Goal: Book appointment/travel/reservation

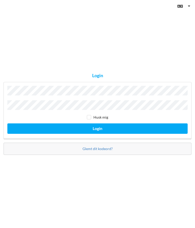
click at [90, 119] on input "checkbox" at bounding box center [89, 117] width 4 height 4
checkbox input "true"
click at [101, 134] on button "Login" at bounding box center [97, 128] width 180 height 10
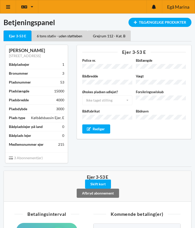
click at [7, 8] on icon at bounding box center [8, 7] width 5 height 5
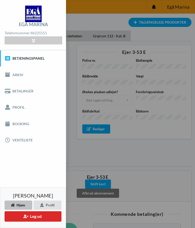
click at [21, 122] on link "Booking" at bounding box center [33, 124] width 66 height 16
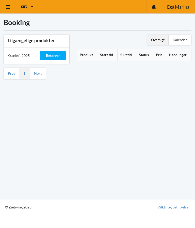
click at [86, 52] on th "Produkt" at bounding box center [87, 55] width 20 height 12
click at [181, 37] on div "Kalender" at bounding box center [180, 40] width 23 height 10
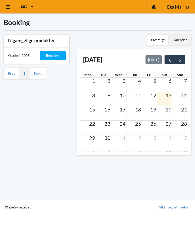
click at [183, 111] on span "21" at bounding box center [184, 109] width 7 height 6
click at [180, 114] on td at bounding box center [179, 113] width 15 height 14
click at [181, 58] on span "next" at bounding box center [179, 59] width 5 height 5
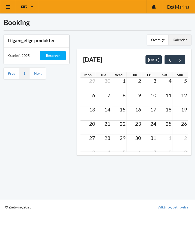
click at [182, 59] on span "next" at bounding box center [179, 59] width 5 height 5
click at [170, 59] on span "prev" at bounding box center [169, 59] width 5 height 5
click at [167, 59] on span "prev" at bounding box center [169, 59] width 5 height 5
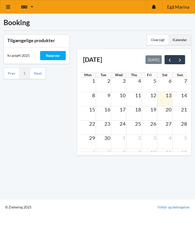
click at [153, 111] on span "19" at bounding box center [153, 109] width 7 height 6
click at [152, 111] on span "19" at bounding box center [153, 109] width 7 height 6
click at [153, 114] on td at bounding box center [149, 113] width 15 height 14
click at [56, 54] on div "Reserver" at bounding box center [53, 55] width 26 height 9
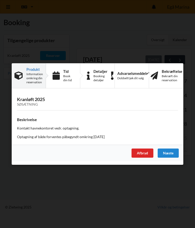
click at [143, 151] on div "Afbryd" at bounding box center [143, 153] width 22 height 9
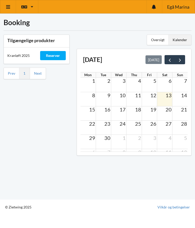
click at [156, 37] on div "Oversigt" at bounding box center [158, 40] width 22 height 10
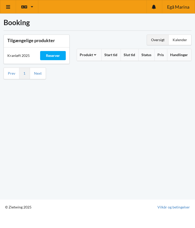
click at [181, 36] on div "Kalender" at bounding box center [180, 40] width 23 height 10
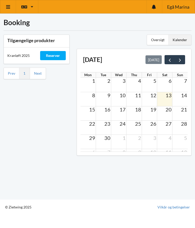
click at [152, 112] on div "15 16 17 18 19 20 21" at bounding box center [133, 109] width 107 height 7
click at [153, 112] on span "19" at bounding box center [153, 109] width 7 height 6
click at [19, 55] on div "Kranløft 2025" at bounding box center [20, 56] width 33 height 12
click at [152, 111] on span "19" at bounding box center [153, 109] width 7 height 6
click at [152, 112] on span "19" at bounding box center [153, 109] width 7 height 6
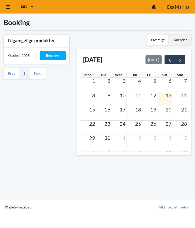
click at [53, 53] on div "Reserver" at bounding box center [53, 55] width 26 height 9
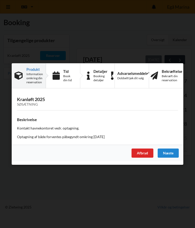
click at [168, 153] on div "Næste" at bounding box center [168, 153] width 21 height 9
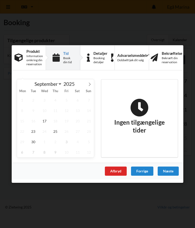
click at [171, 172] on div "Næste" at bounding box center [168, 171] width 21 height 9
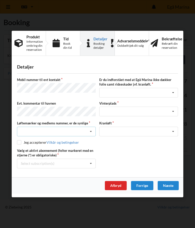
click at [96, 133] on div "Nej, jeg kontakter havnekontoret inden løftet Ja, mine mærker er synlige og int…" at bounding box center [56, 132] width 79 height 10
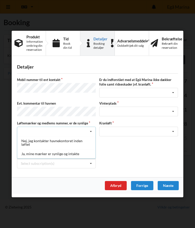
click at [73, 151] on div "Ja, mine mærker er synlige og intakte" at bounding box center [56, 153] width 78 height 9
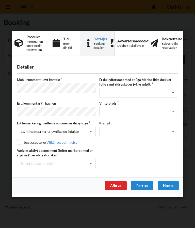
click at [21, 141] on input "checkbox" at bounding box center [19, 142] width 4 height 4
checkbox input "true"
click at [176, 92] on icon at bounding box center [173, 92] width 8 height 9
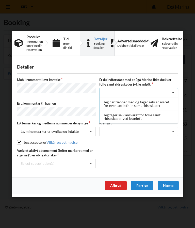
click at [145, 117] on div "Jeg tager selv ansvaret for folie samt ridseskader ved kranløft" at bounding box center [139, 116] width 78 height 13
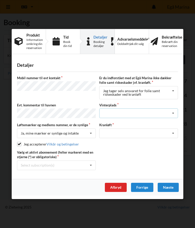
click at [176, 112] on icon at bounding box center [173, 113] width 8 height 9
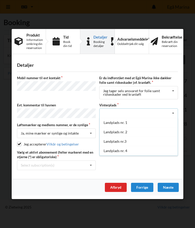
click at [175, 112] on icon at bounding box center [173, 113] width 8 height 9
click at [175, 115] on icon at bounding box center [173, 113] width 8 height 9
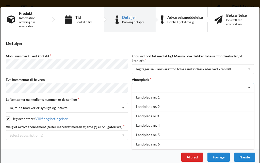
click at [153, 133] on div "Landplads nr. 5" at bounding box center [193, 134] width 122 height 9
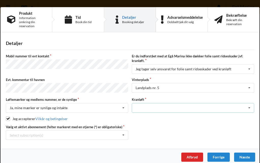
click at [195, 105] on icon at bounding box center [250, 107] width 8 height 9
click at [146, 117] on div "Optagning" at bounding box center [193, 116] width 122 height 9
click at [126, 134] on icon at bounding box center [124, 135] width 8 height 9
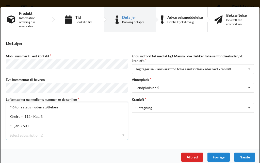
click at [50, 106] on div "* 6 tons stativ - uden støtteben" at bounding box center [67, 106] width 122 height 9
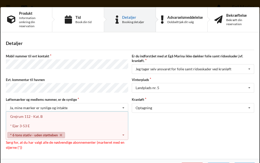
click at [158, 137] on div "Vælg et aktivt abonnement (felter markeret med en stjerne (*) er obligatoriske)…" at bounding box center [130, 137] width 252 height 25
click at [161, 135] on div "Vælg et aktivt abonnement (felter markeret med en stjerne (*) er obligatoriske)…" at bounding box center [130, 137] width 252 height 25
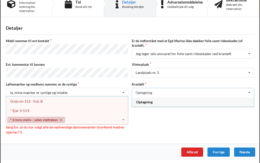
scroll to position [15, 0]
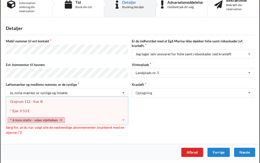
click at [195, 154] on div "Næste" at bounding box center [244, 152] width 21 height 9
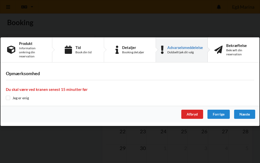
click at [11, 96] on label "Jeg er enig" at bounding box center [17, 98] width 23 height 4
click at [195, 113] on div "Næste" at bounding box center [244, 114] width 21 height 9
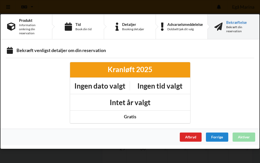
click at [195, 136] on div "Forrige" at bounding box center [217, 137] width 22 height 9
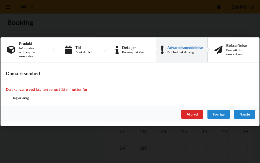
click at [195, 115] on div "Forrige" at bounding box center [218, 114] width 22 height 9
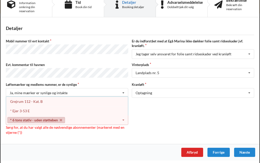
scroll to position [11, 0]
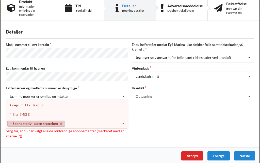
click at [195, 153] on div "Forrige" at bounding box center [218, 155] width 22 height 9
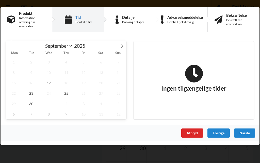
scroll to position [0, 0]
click at [35, 92] on span "23" at bounding box center [31, 93] width 16 height 10
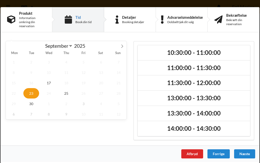
click at [195, 50] on h2 "10:30:00 - 11:00:00" at bounding box center [193, 53] width 105 height 8
click at [195, 152] on div "Næste" at bounding box center [244, 153] width 21 height 9
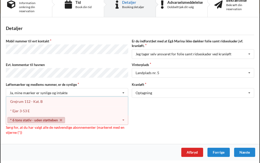
scroll to position [15, 0]
click at [195, 150] on div "Næste" at bounding box center [244, 152] width 21 height 9
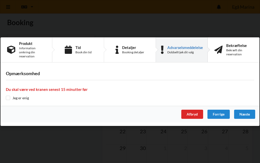
click at [13, 99] on label "Jeg er enig" at bounding box center [17, 98] width 23 height 4
click at [11, 97] on label "Jeg er enig" at bounding box center [17, 98] width 23 height 4
click at [8, 99] on input "checkbox" at bounding box center [8, 98] width 4 height 4
checkbox input "true"
click at [195, 113] on div "Næste" at bounding box center [244, 114] width 21 height 9
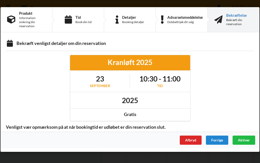
scroll to position [0, 0]
click at [195, 137] on div "Aktiver" at bounding box center [244, 140] width 23 height 9
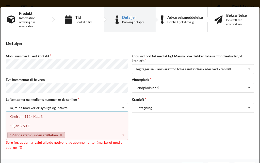
click at [60, 134] on link "* 6 tons stativ - uden støtteben" at bounding box center [36, 135] width 58 height 6
click at [125, 138] on icon at bounding box center [124, 135] width 8 height 9
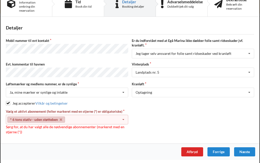
scroll to position [15, 0]
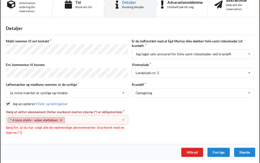
click at [127, 120] on div "* 6 tons stativ - uden støtteben Select subscription(s) * 6 tons stativ - uden …" at bounding box center [67, 120] width 122 height 10
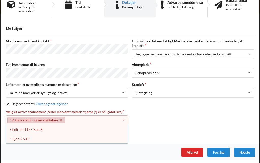
click at [55, 120] on link "* 6 tons stativ - uden støtteben" at bounding box center [36, 120] width 58 height 6
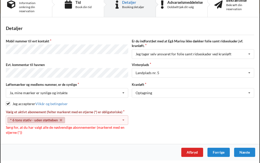
click at [165, 114] on div "Vælg et aktivt abonnement (felter markeret med en stjerne (*) er obligatoriske)…" at bounding box center [130, 122] width 252 height 25
click at [126, 118] on icon at bounding box center [124, 120] width 8 height 9
click at [127, 117] on icon at bounding box center [124, 120] width 8 height 9
click at [124, 118] on icon at bounding box center [124, 120] width 8 height 9
click at [53, 116] on div "* 6 tons stativ - uden støtteben Select subscription(s) * 6 tons stativ - uden …" at bounding box center [67, 120] width 122 height 10
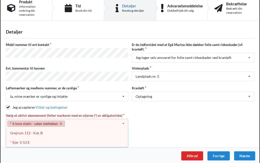
scroll to position [11, 0]
click at [24, 141] on div "* Ejer 3-53 E" at bounding box center [67, 142] width 122 height 9
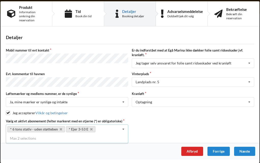
scroll to position [5, 0]
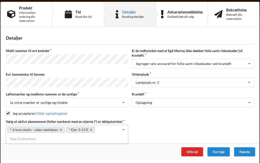
click at [124, 128] on icon at bounding box center [124, 129] width 8 height 9
click at [126, 129] on icon at bounding box center [124, 129] width 8 height 9
click at [152, 126] on div "Vælg et aktivt abonnement (felter markeret med en stjerne (*) er obligatoriske)…" at bounding box center [130, 126] width 252 height 15
click at [195, 152] on div "Næste" at bounding box center [244, 151] width 21 height 9
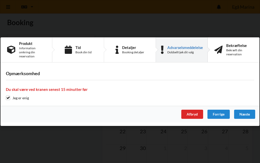
click at [195, 113] on div "Næste" at bounding box center [244, 114] width 21 height 9
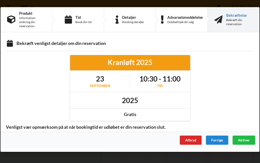
click at [195, 140] on span "Aktiver" at bounding box center [244, 140] width 12 height 4
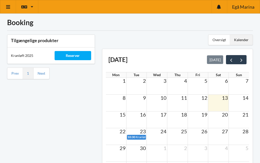
click at [70, 55] on div "Reserver" at bounding box center [73, 55] width 37 height 9
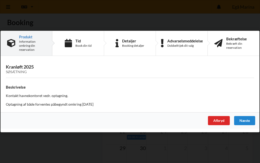
click at [195, 147] on div "Er du sikker på du vil logge ud? Nej Ja Vilkår og betingelser Brugerbetingelser…" at bounding box center [130, 81] width 260 height 163
